Goal: Check status: Check status

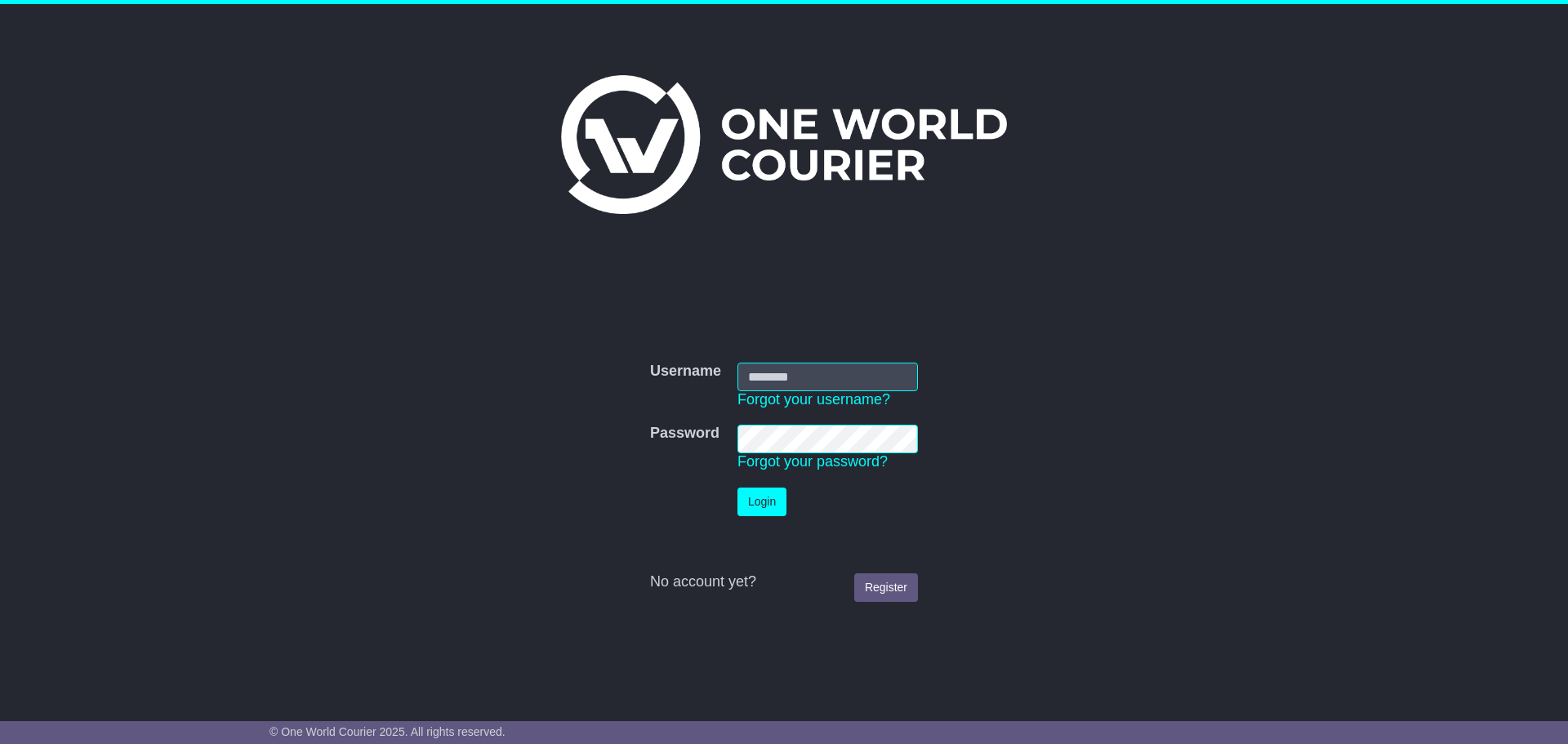
type input "**********"
drag, startPoint x: 0, startPoint y: 0, endPoint x: 774, endPoint y: 504, distance: 923.6
click at [774, 502] on button "Login" at bounding box center [761, 502] width 49 height 28
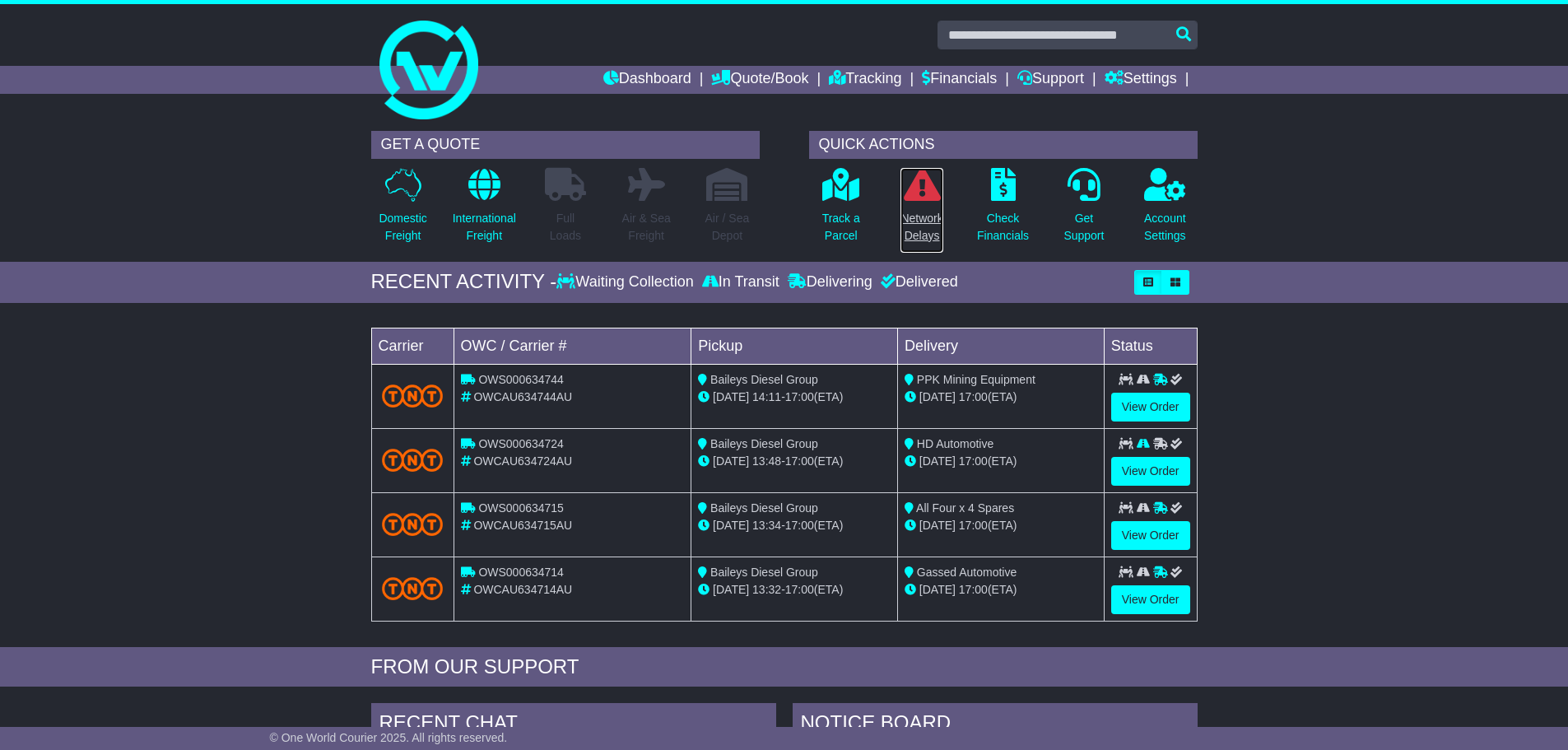
click at [923, 205] on link "Network Delays" at bounding box center [921, 210] width 44 height 86
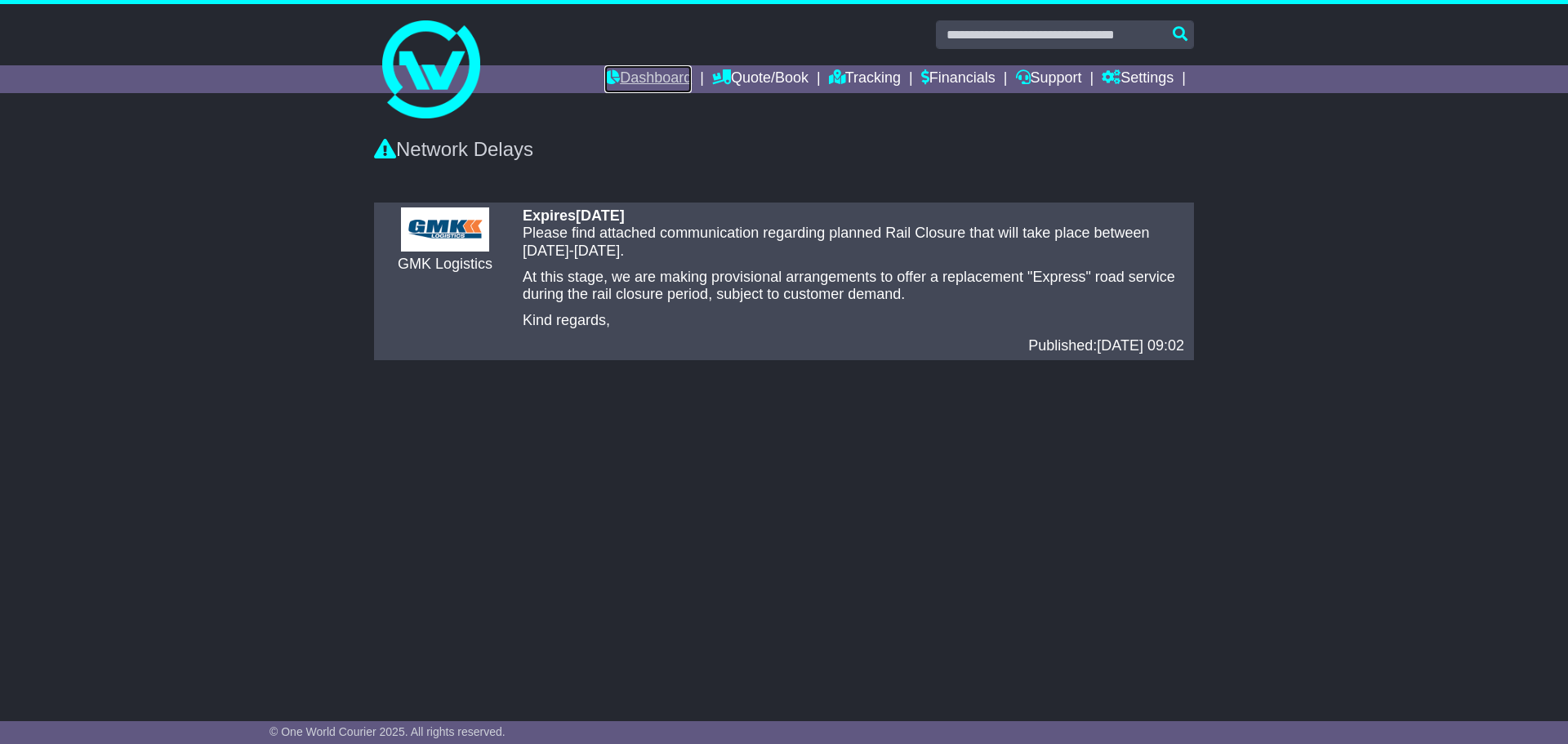
click at [649, 80] on link "Dashboard" at bounding box center [648, 79] width 88 height 27
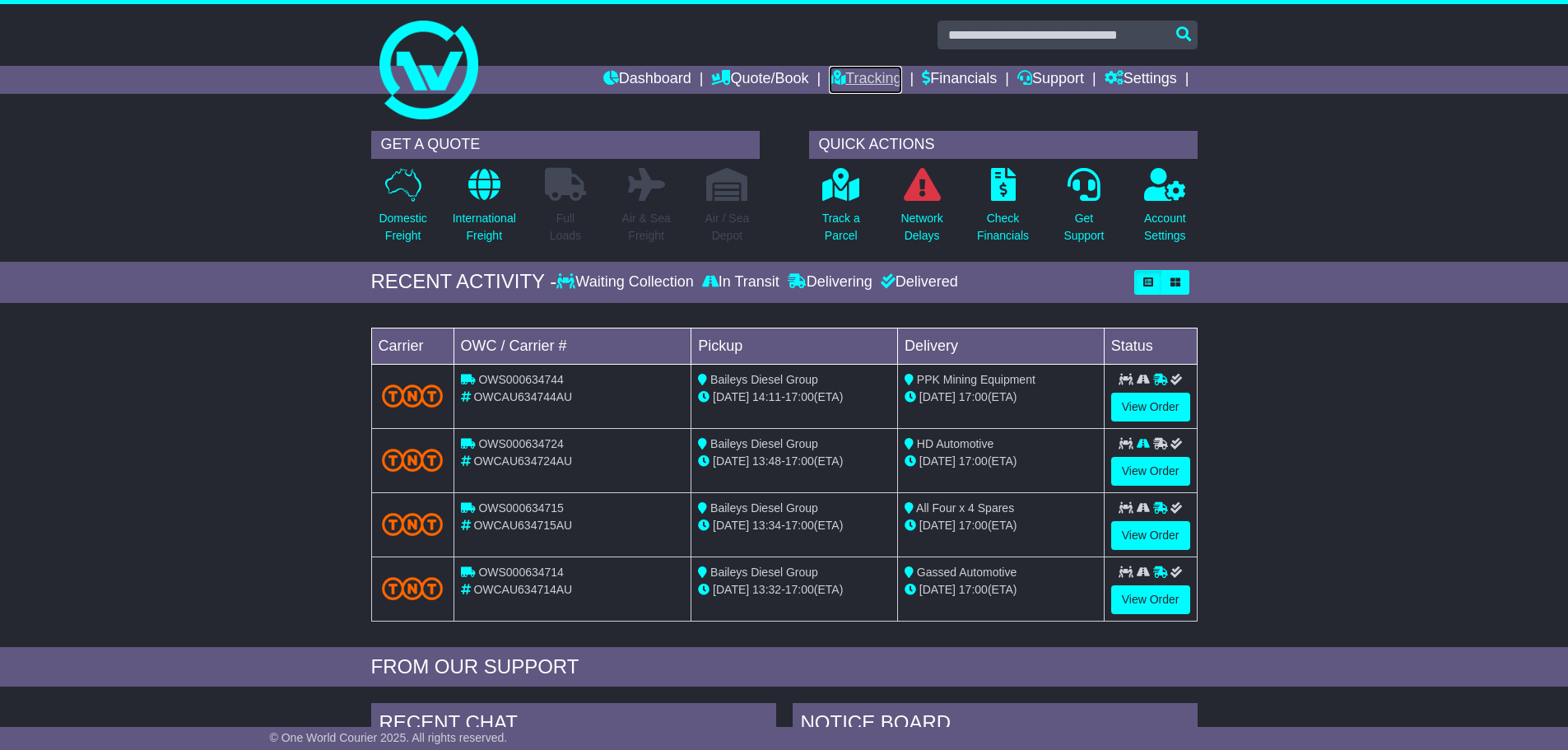
click at [850, 87] on link "Tracking" at bounding box center [864, 79] width 72 height 28
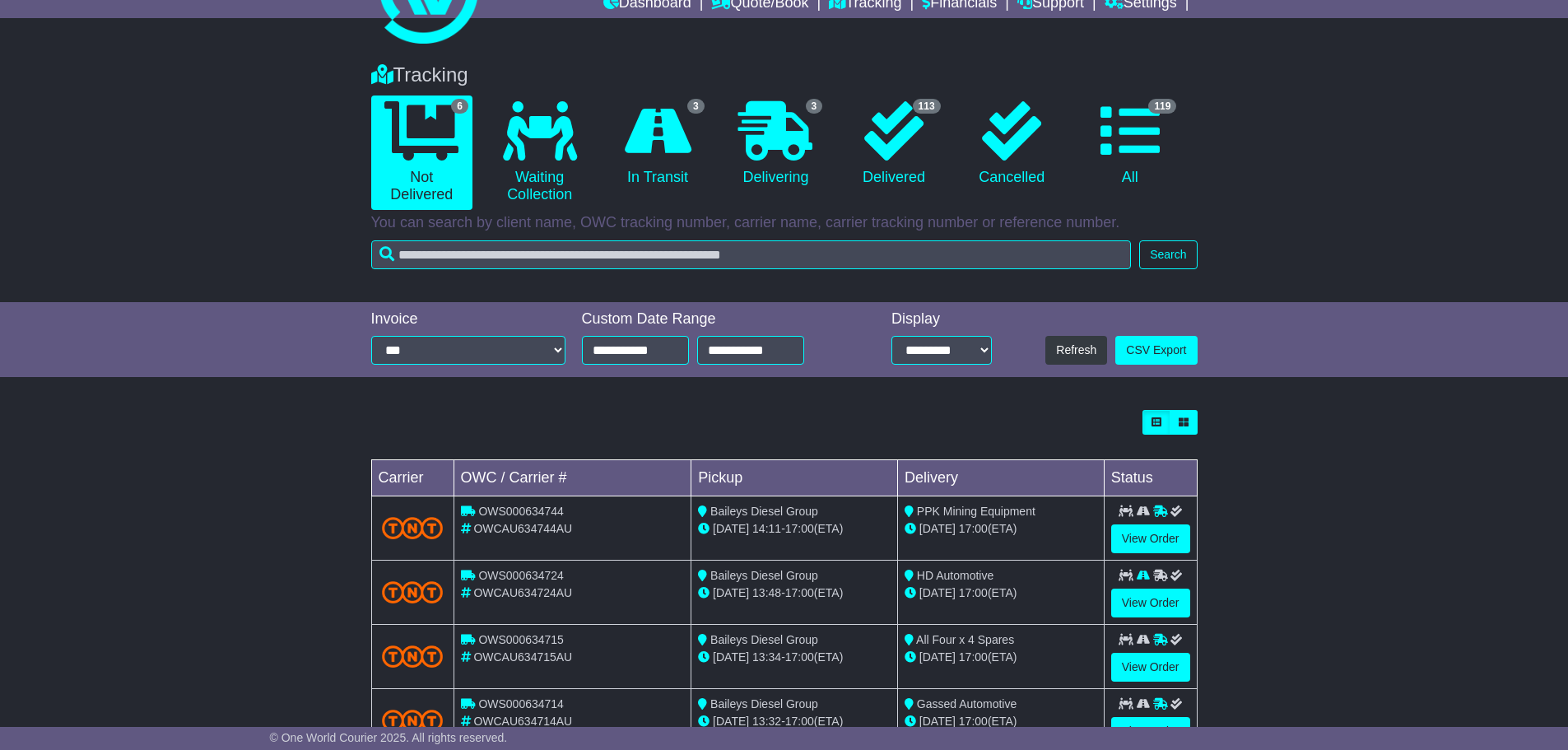
scroll to position [267, 0]
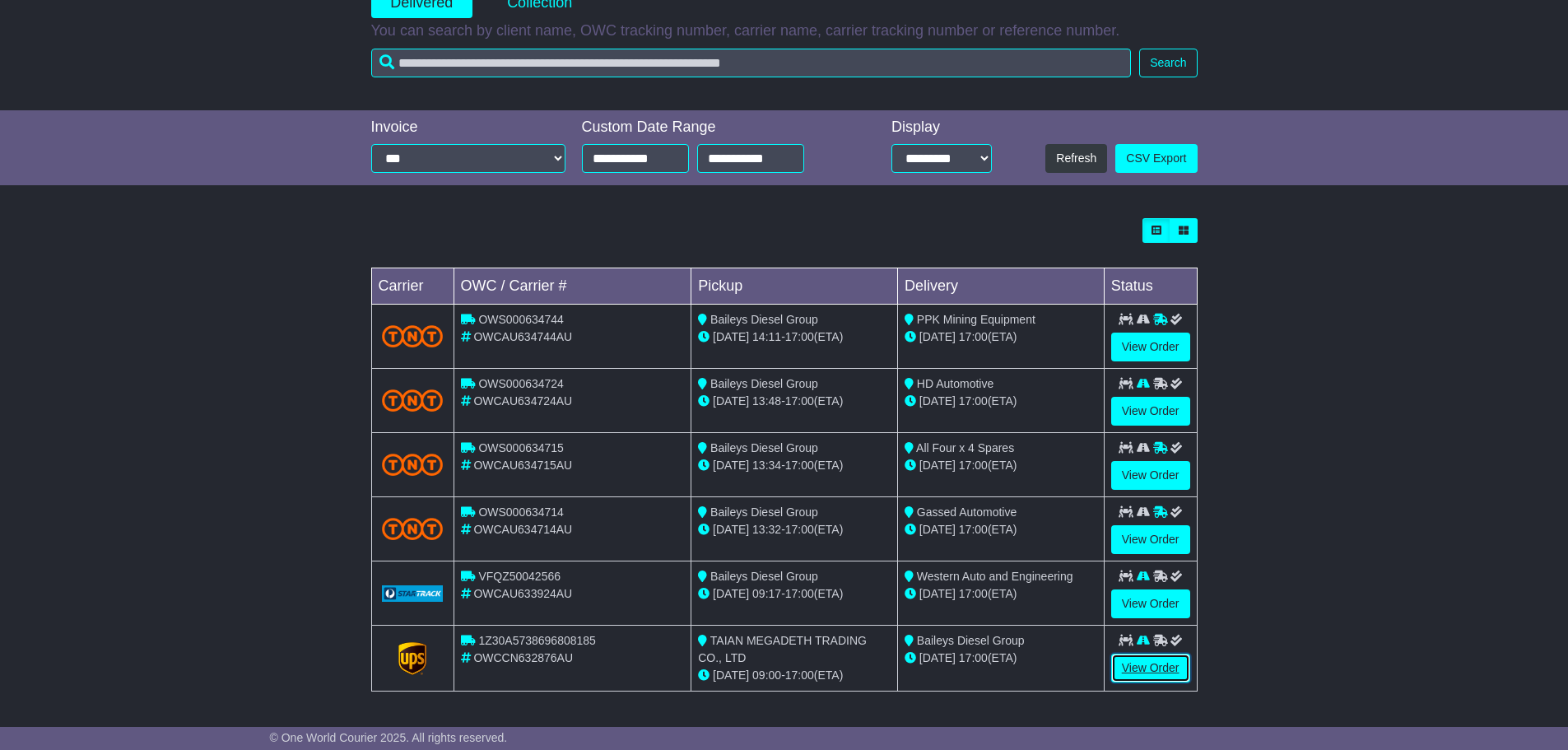
click at [1137, 671] on link "View Order" at bounding box center [1150, 668] width 79 height 29
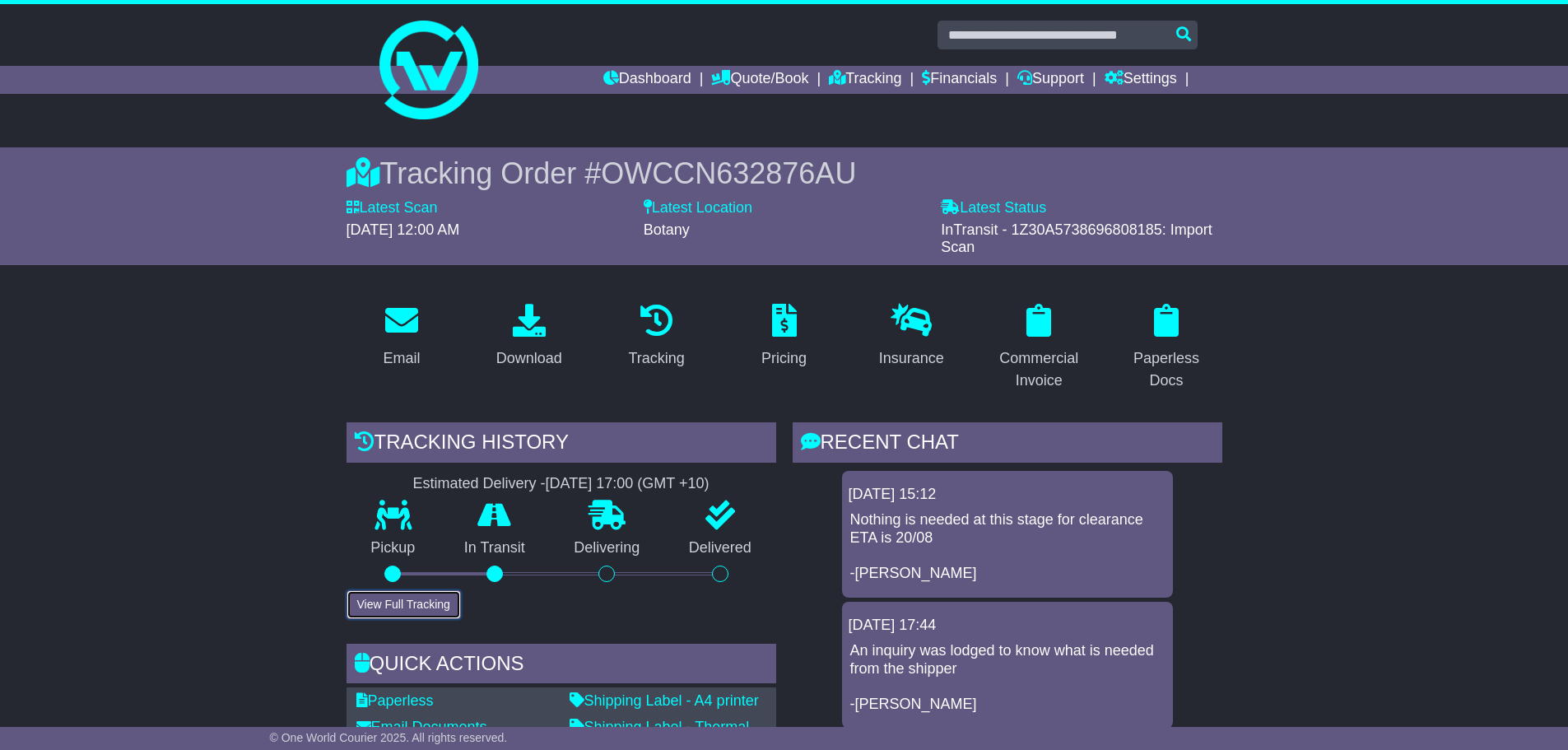
click at [444, 599] on button "View Full Tracking" at bounding box center [404, 605] width 114 height 29
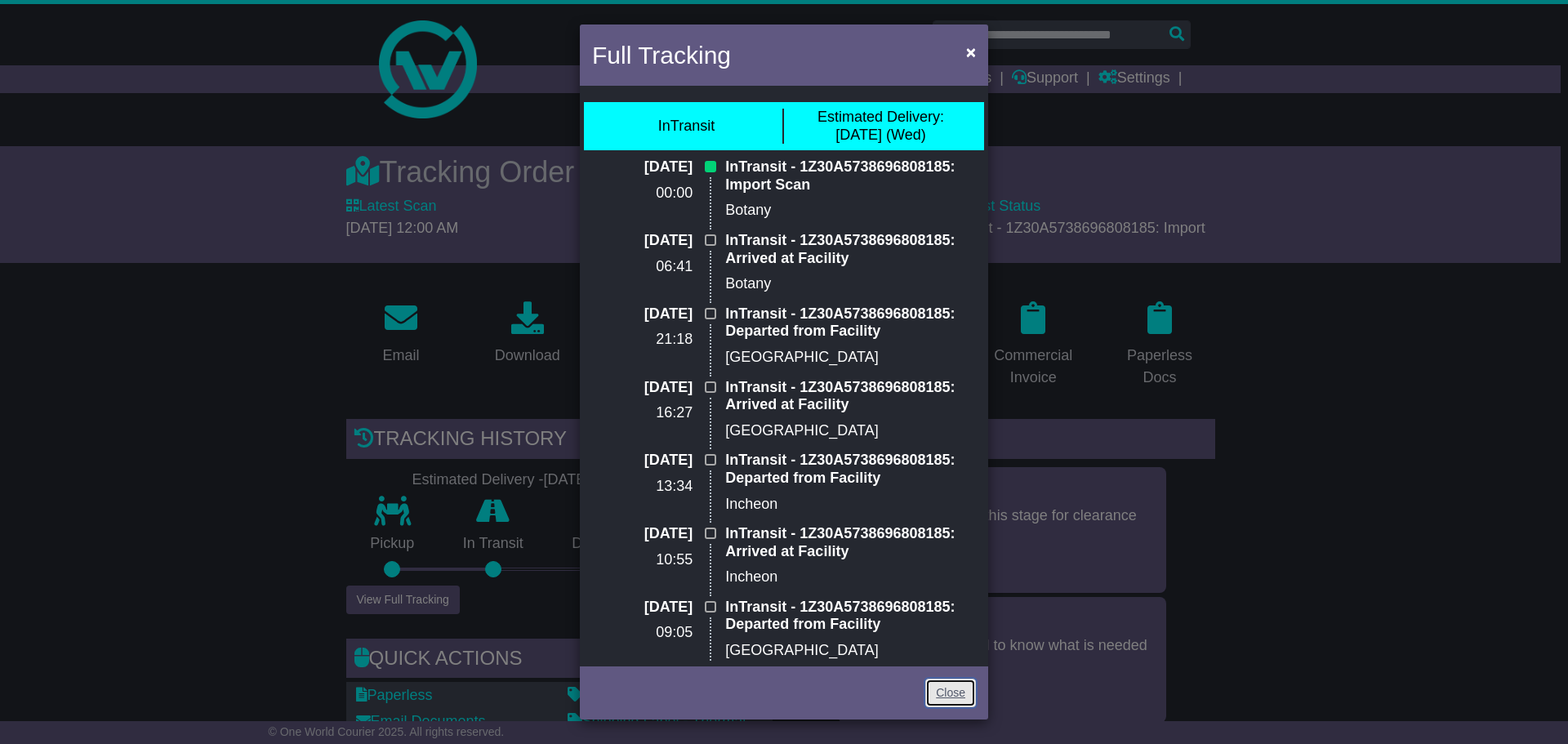
click at [957, 696] on link "Close" at bounding box center [950, 693] width 50 height 28
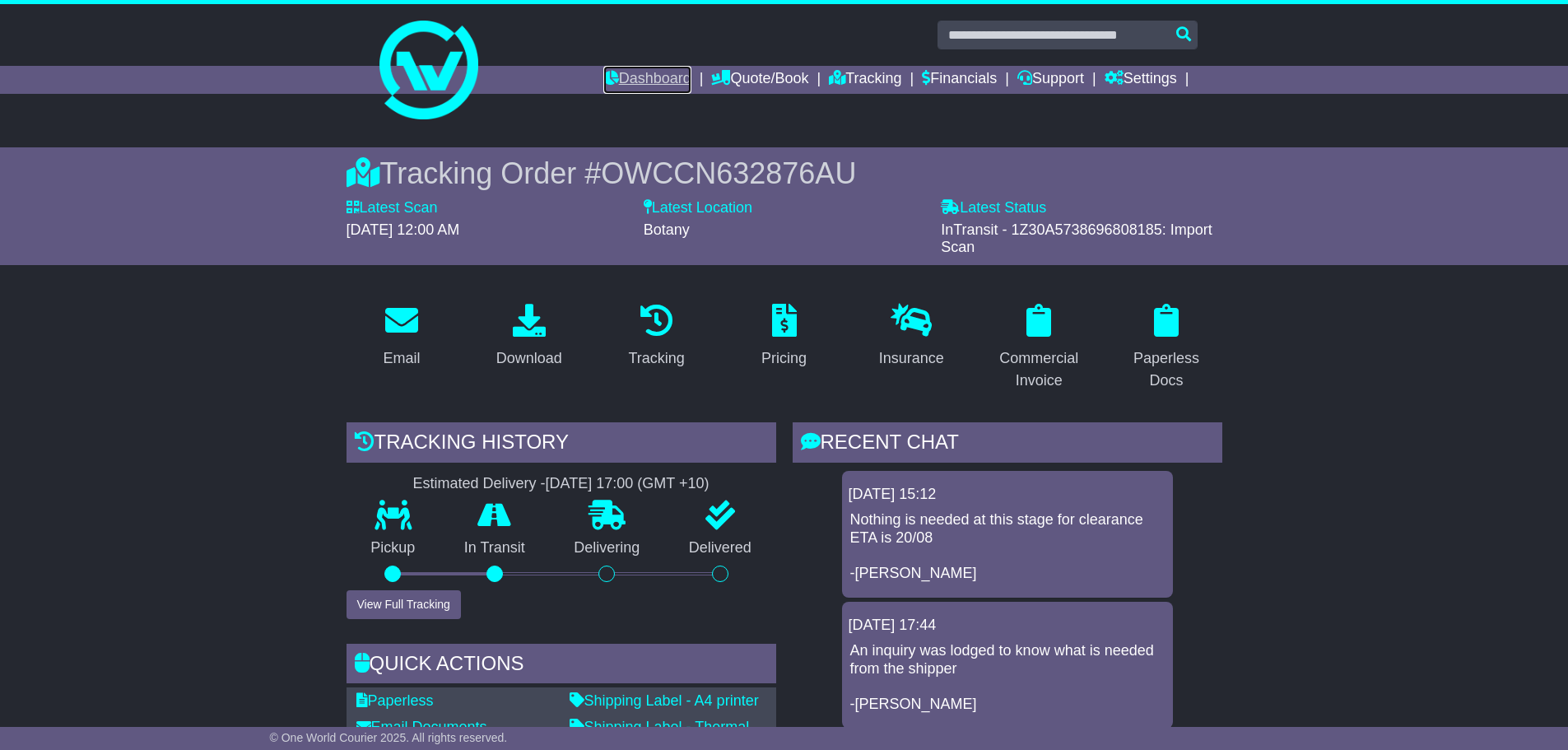
click at [633, 85] on link "Dashboard" at bounding box center [647, 79] width 88 height 28
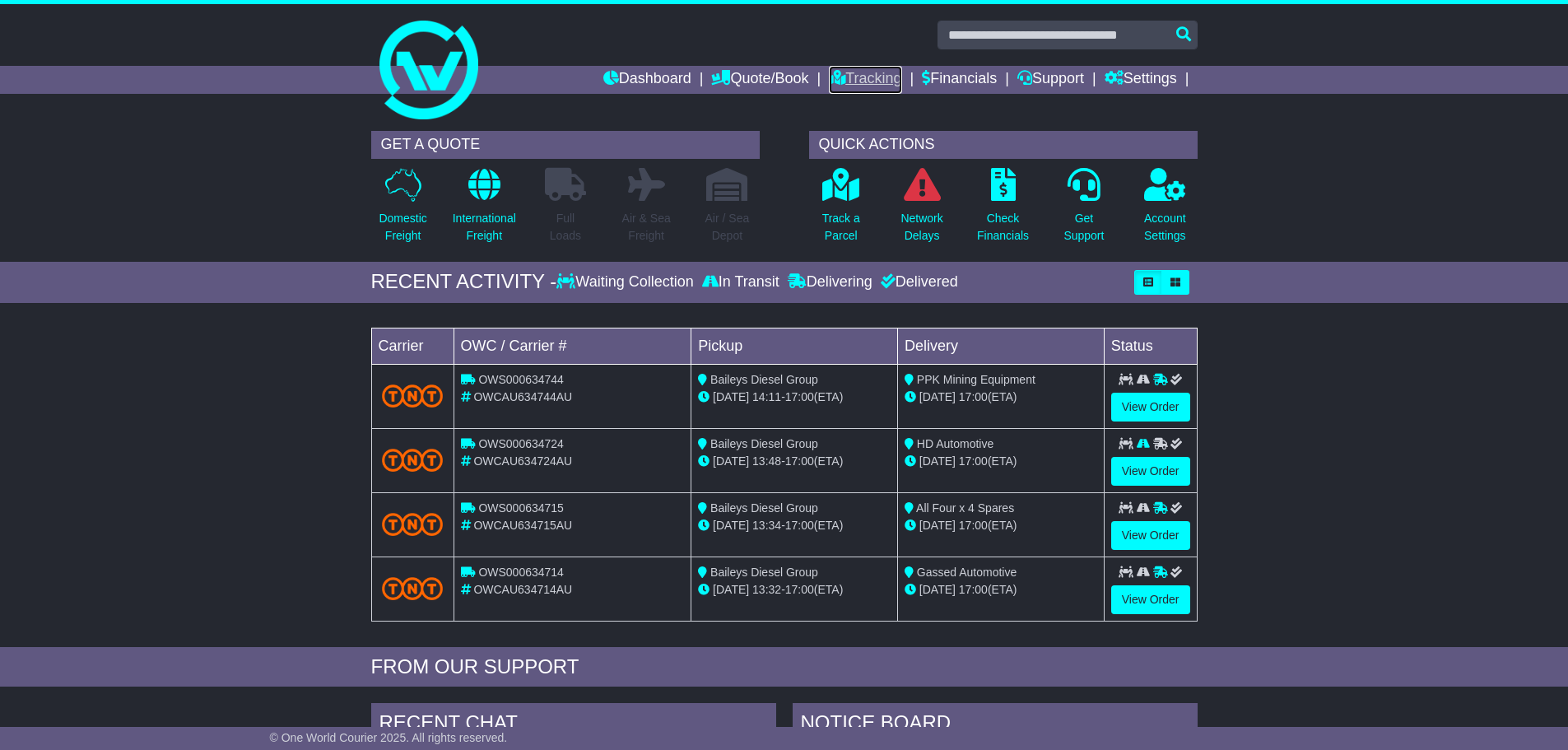
click at [831, 81] on link "Tracking" at bounding box center [864, 79] width 72 height 28
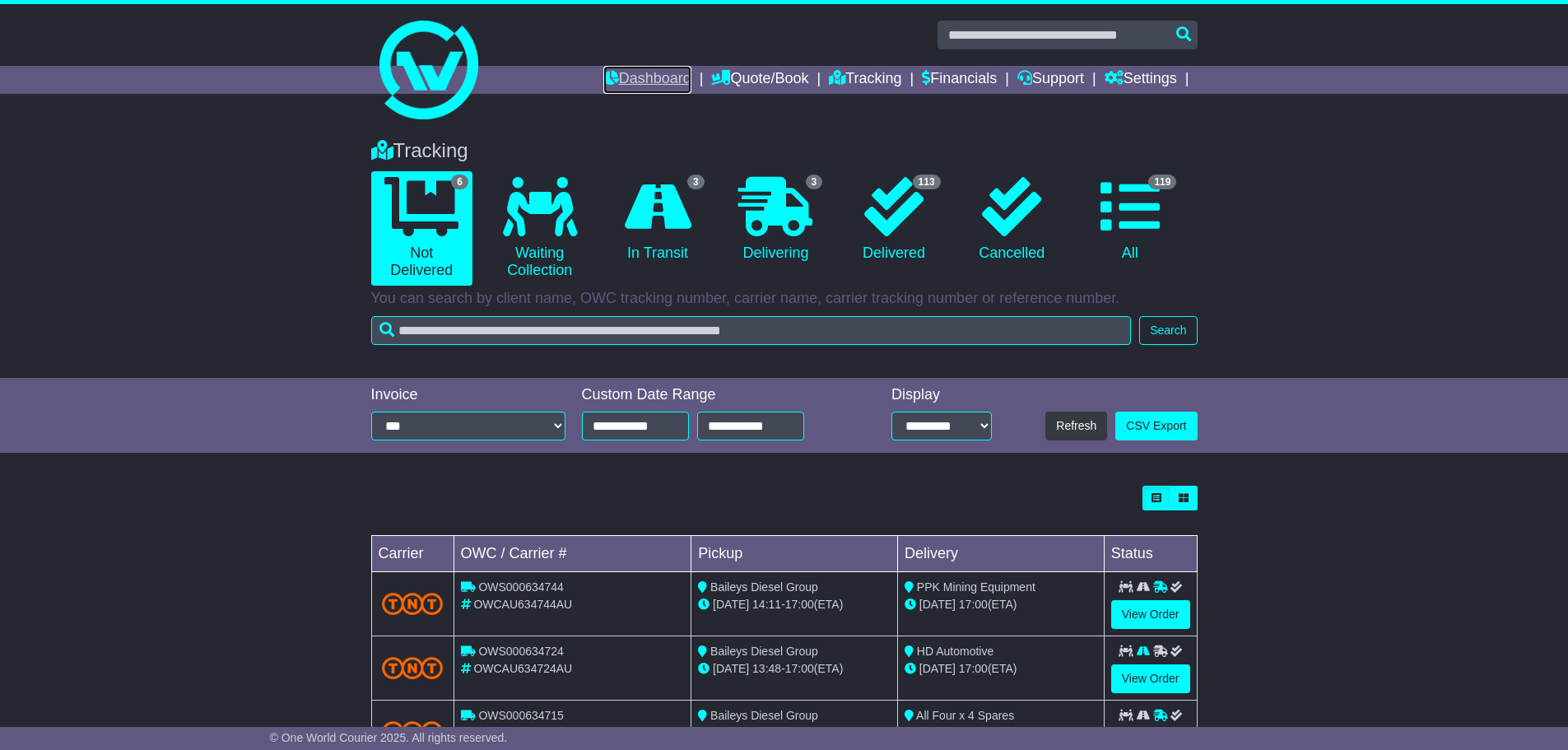
click at [637, 85] on link "Dashboard" at bounding box center [647, 79] width 88 height 28
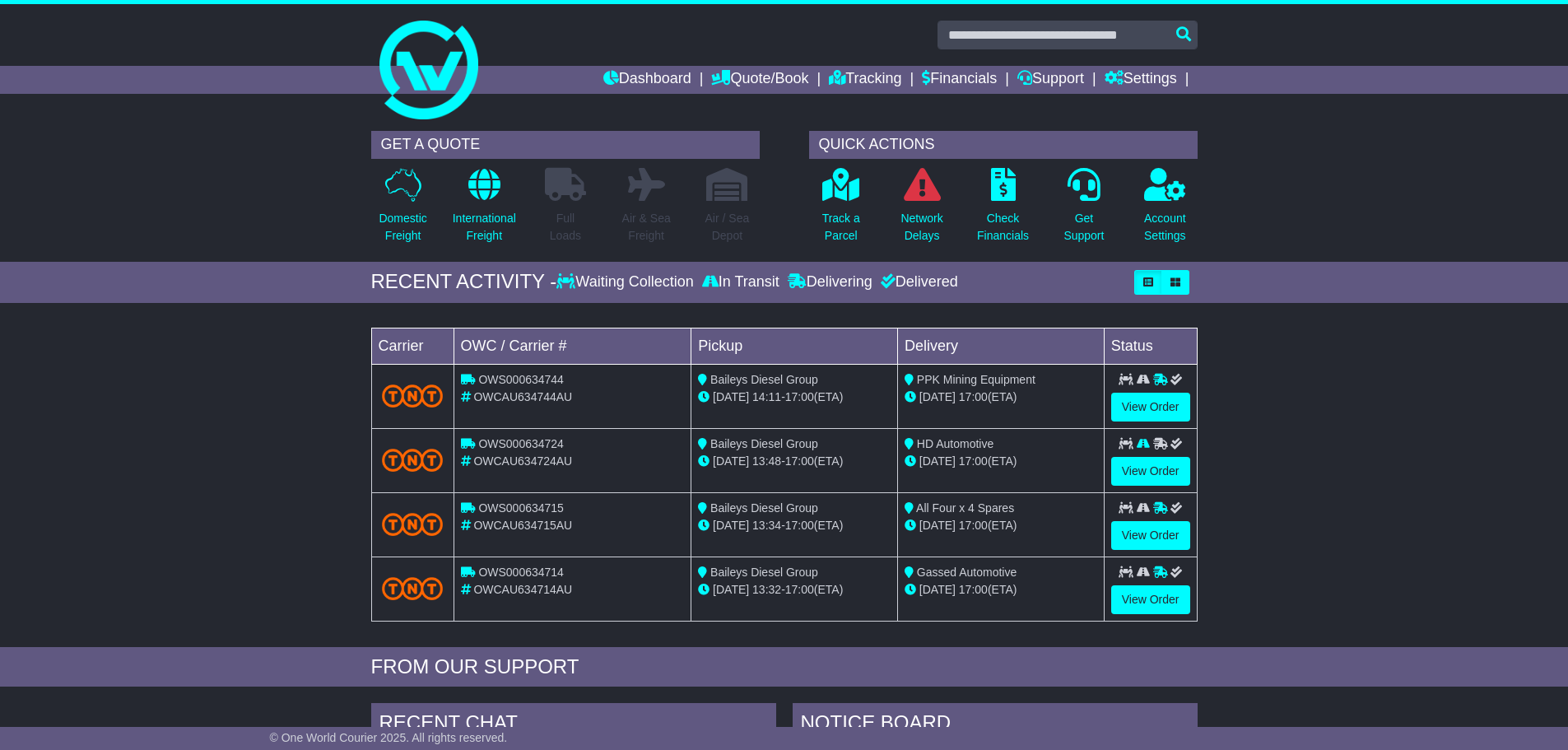
click at [1368, 220] on div "GET A QUOTE Domestic Freight International Freight Full Loads Air & Sea Freight…" at bounding box center [784, 192] width 1568 height 139
click at [1134, 404] on link "View Order" at bounding box center [1150, 407] width 79 height 29
click at [1305, 415] on div "Loading... No bookings found Carrier OWC / Carrier # Pickup Delivery Status OWS…" at bounding box center [784, 478] width 1568 height 336
click at [1258, 478] on div "Loading... No bookings found Carrier OWC / Carrier # Pickup Delivery Status OWS…" at bounding box center [784, 478] width 1568 height 336
